Goal: Check status

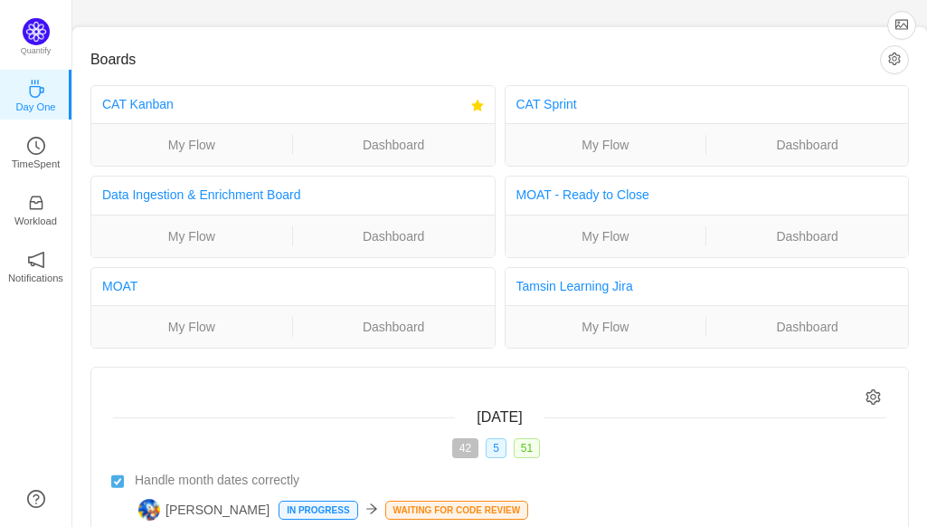
click at [144, 113] on div "CAT Kanban" at bounding box center [283, 104] width 362 height 33
click at [144, 100] on link "CAT Kanban" at bounding box center [137, 104] width 71 height 14
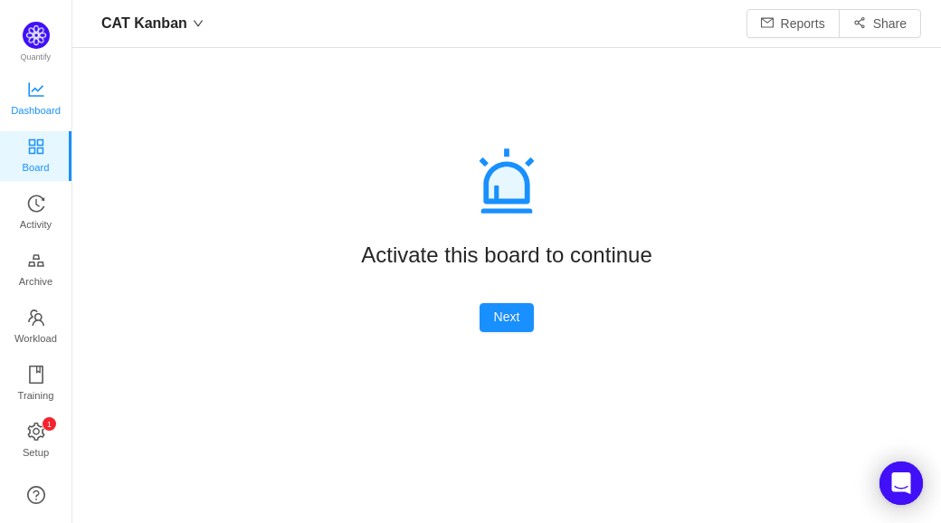
scroll to position [24, 23]
click at [43, 82] on icon "icon: line-chart" at bounding box center [36, 90] width 18 height 18
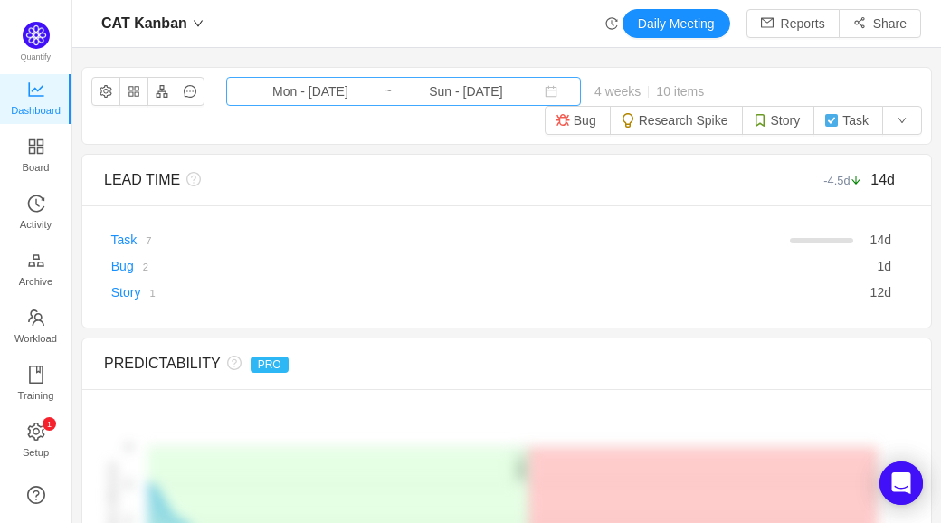
click at [283, 96] on input "Mon - Sep 08, 2025" at bounding box center [310, 91] width 147 height 20
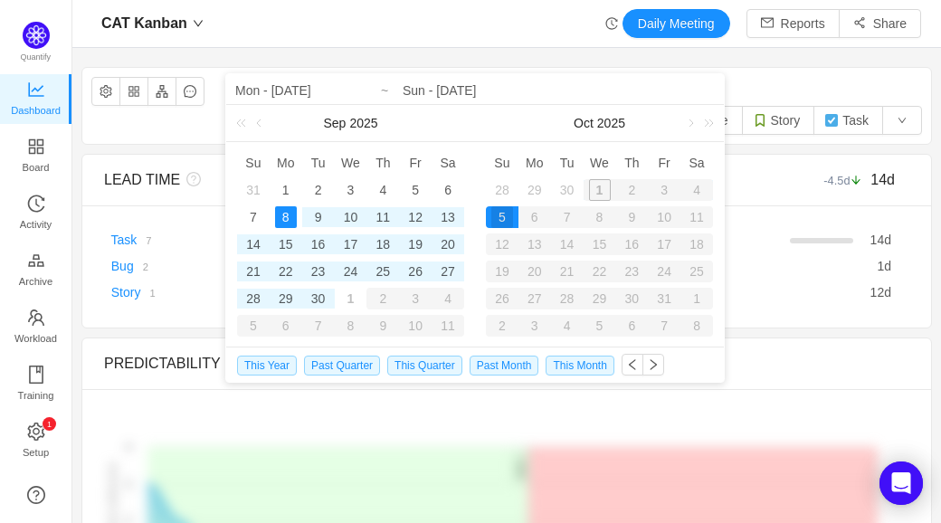
click at [353, 301] on div "1" at bounding box center [350, 299] width 22 height 22
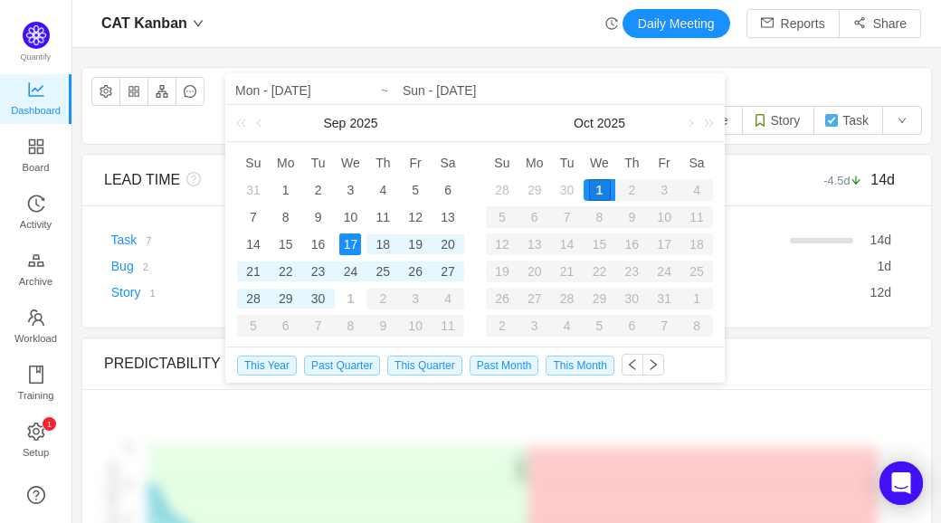
click at [349, 238] on div "17" at bounding box center [350, 244] width 22 height 22
type input "Wed - Sep 17, 2025"
type input "Wed - Oct 01, 2025"
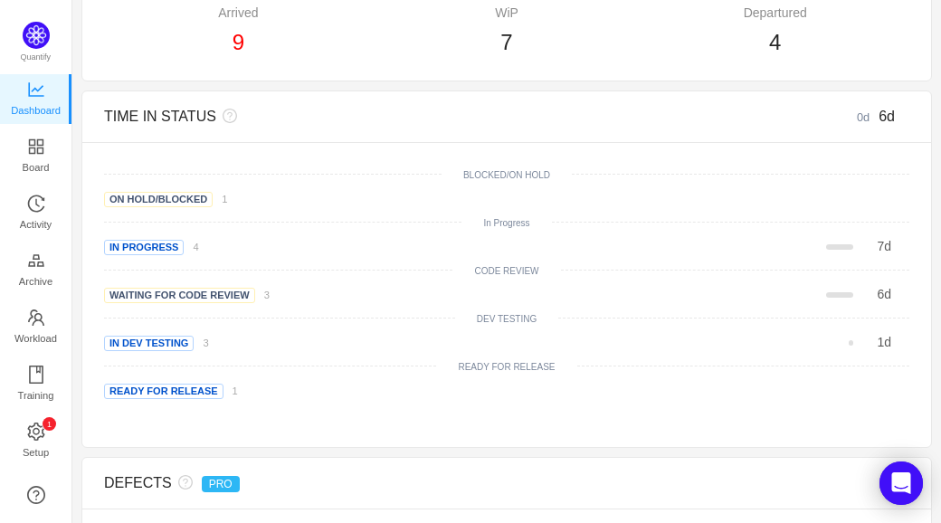
scroll to position [1161, 0]
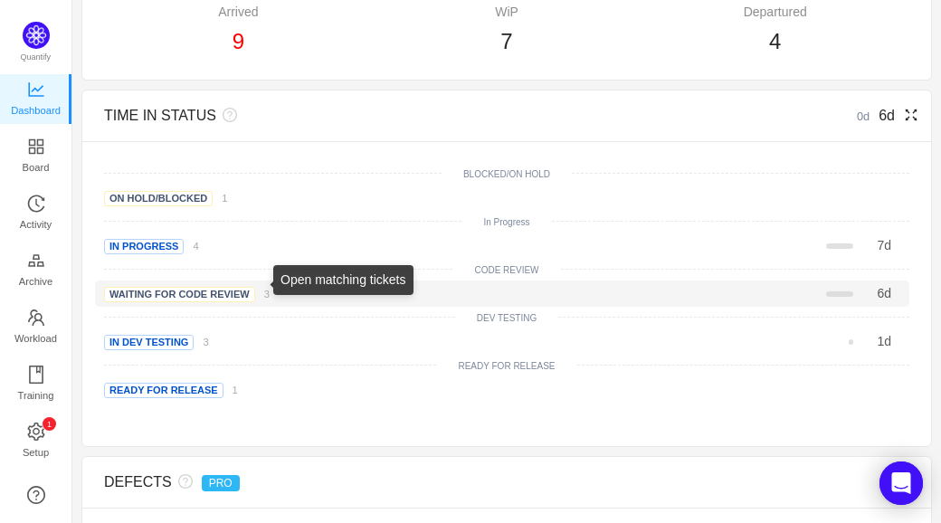
click at [257, 289] on link "3" at bounding box center [262, 293] width 14 height 14
